Goal: Go to known website: Access a specific website the user already knows

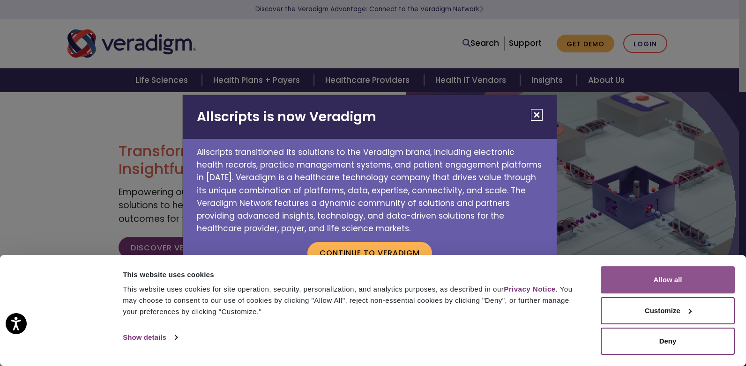
click at [636, 280] on button "Allow all" at bounding box center [668, 280] width 134 height 27
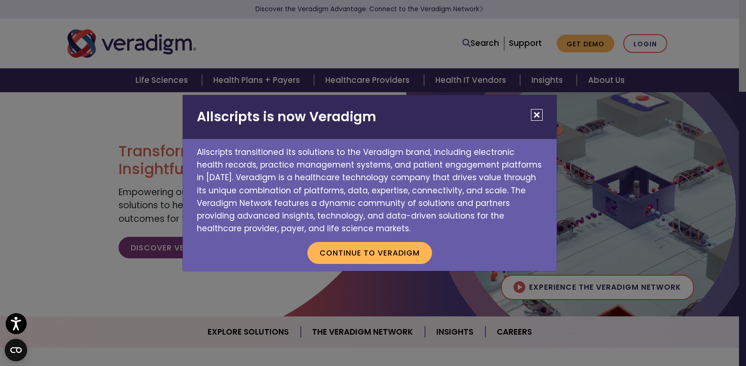
click at [532, 118] on button "Close" at bounding box center [537, 115] width 12 height 12
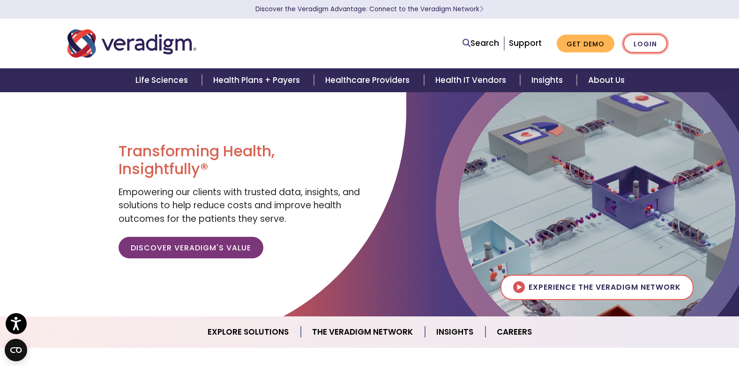
click at [648, 41] on link "Login" at bounding box center [645, 43] width 44 height 19
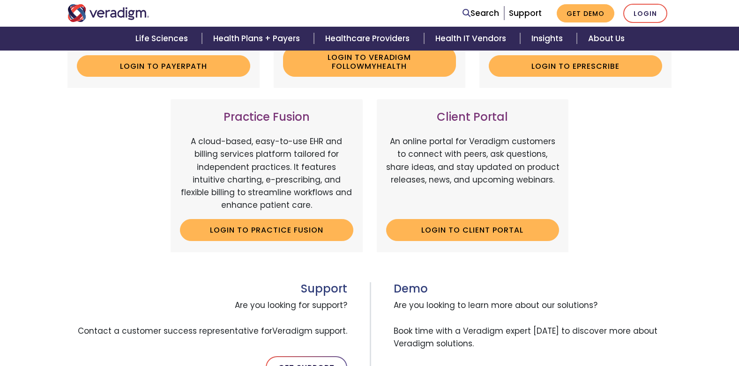
scroll to position [281, 0]
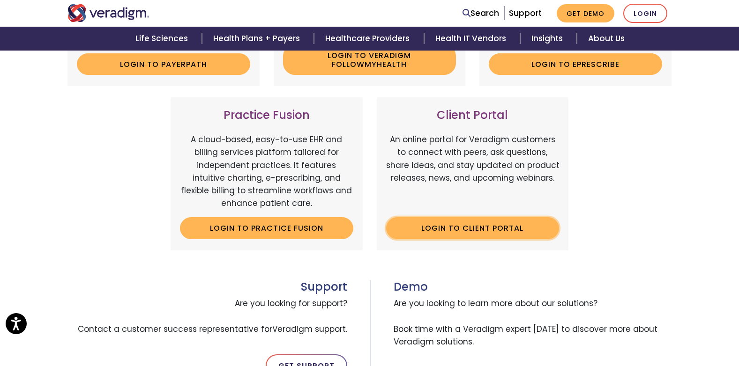
click at [471, 226] on link "Login to Client Portal" at bounding box center [472, 228] width 173 height 22
